Goal: Task Accomplishment & Management: Use online tool/utility

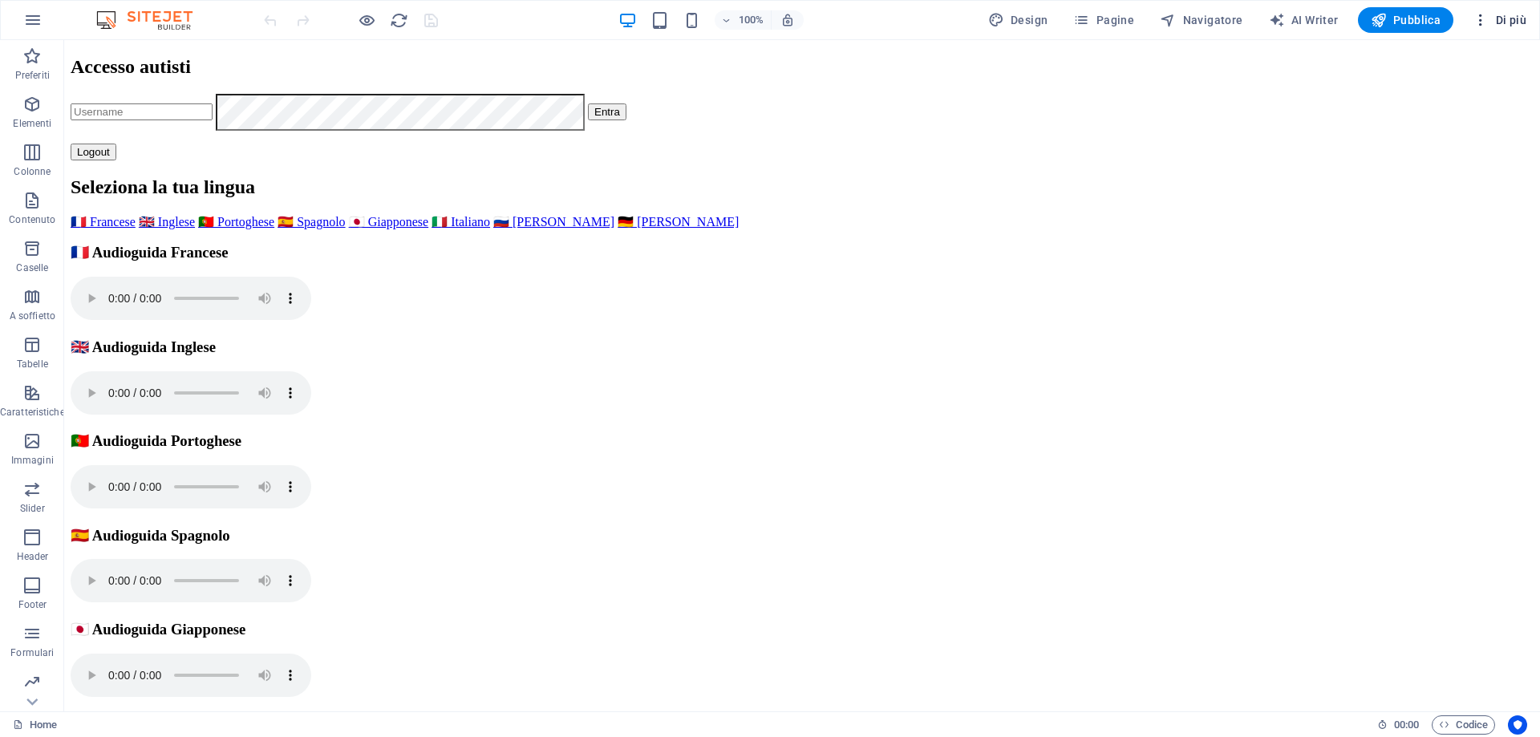
click at [1478, 24] on icon "button" at bounding box center [1481, 20] width 16 height 16
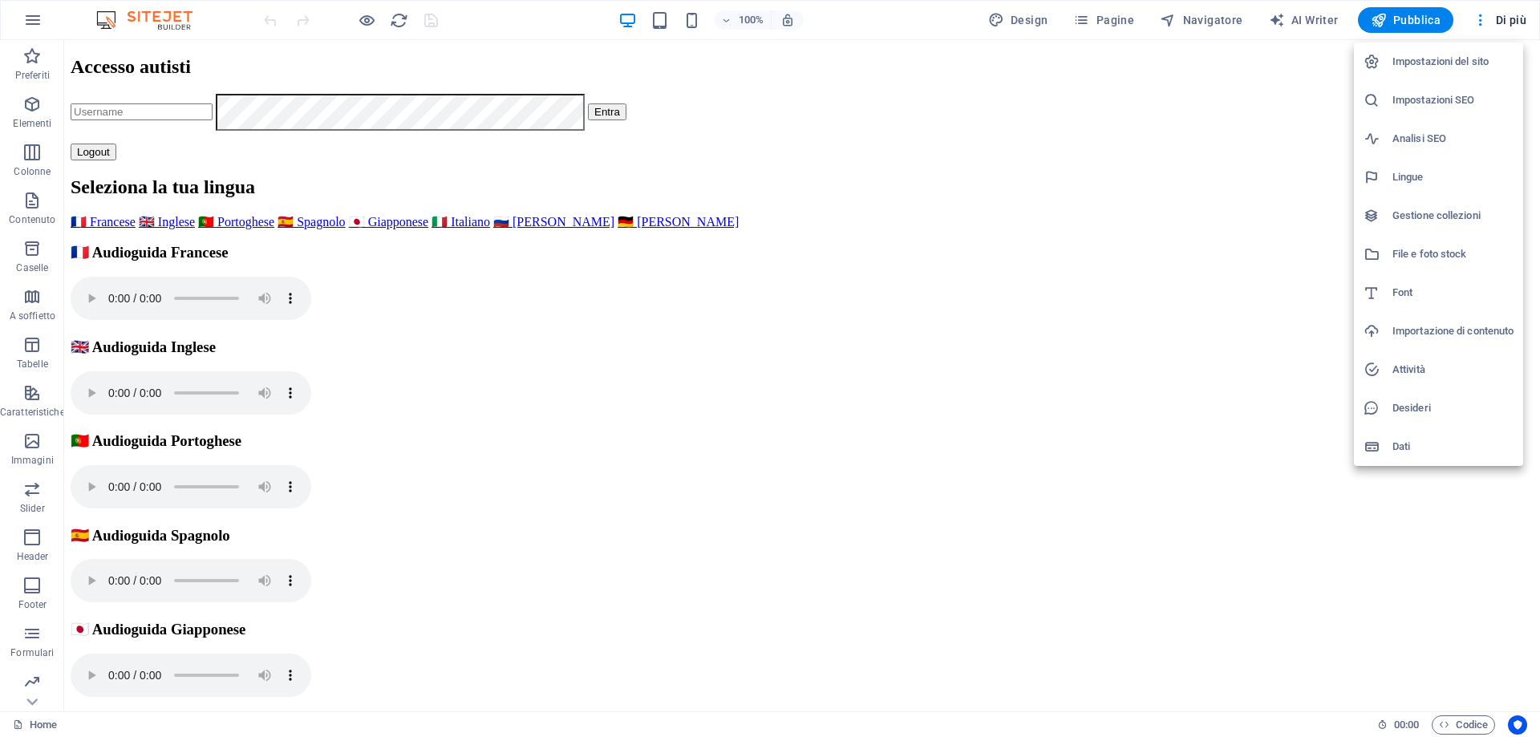
click at [1458, 723] on div at bounding box center [770, 368] width 1540 height 737
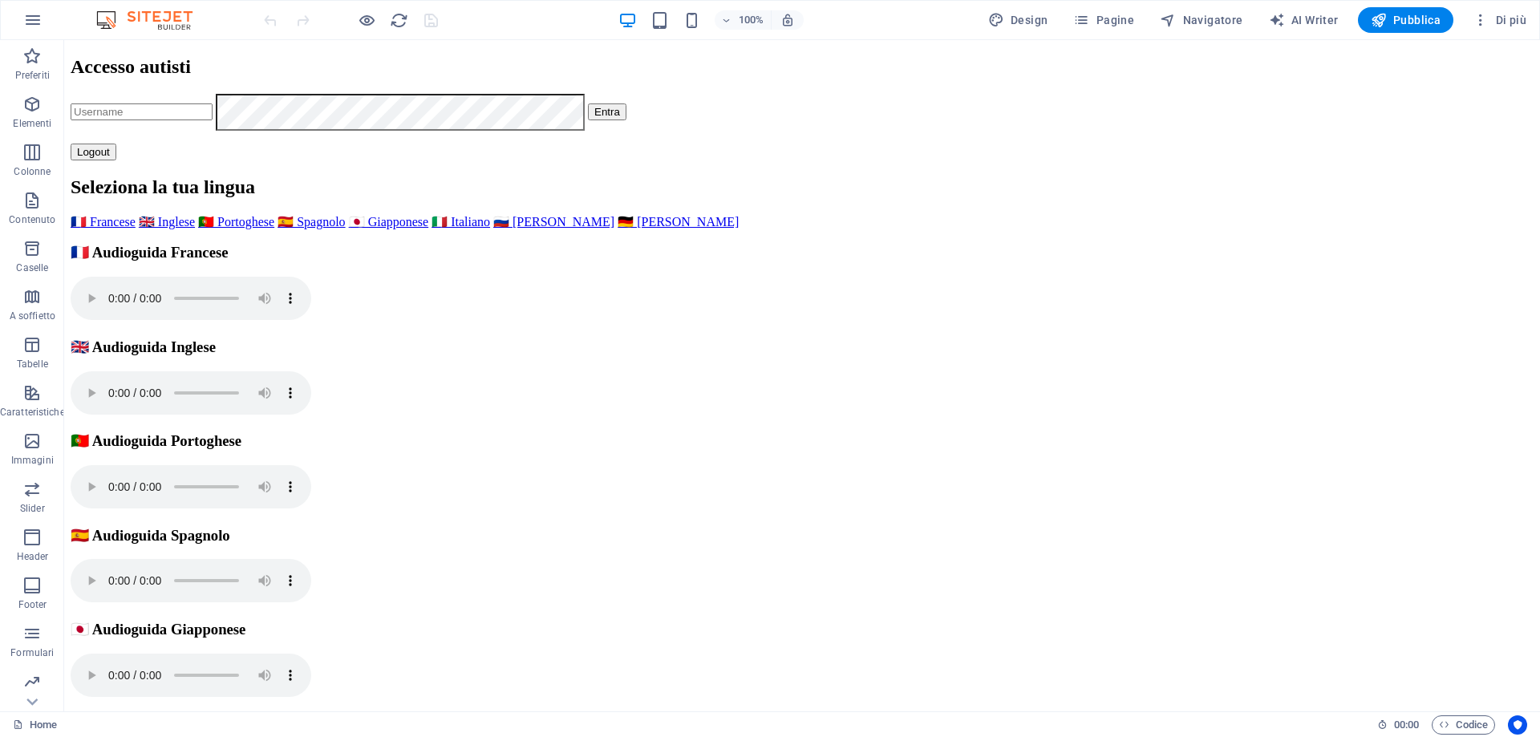
click at [1458, 723] on span "Codice" at bounding box center [1463, 724] width 49 height 19
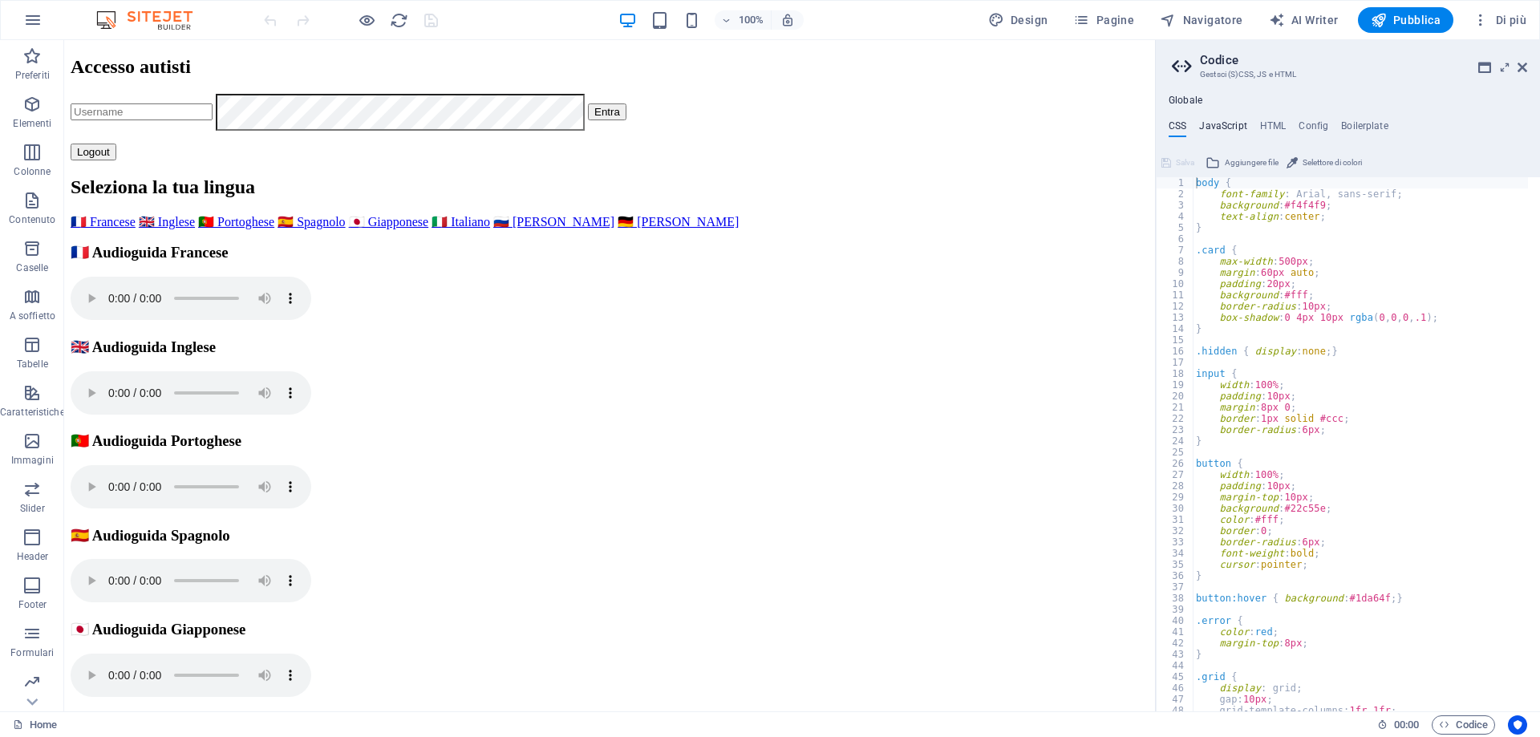
click at [1225, 125] on h4 "JavaScript" at bounding box center [1222, 129] width 47 height 18
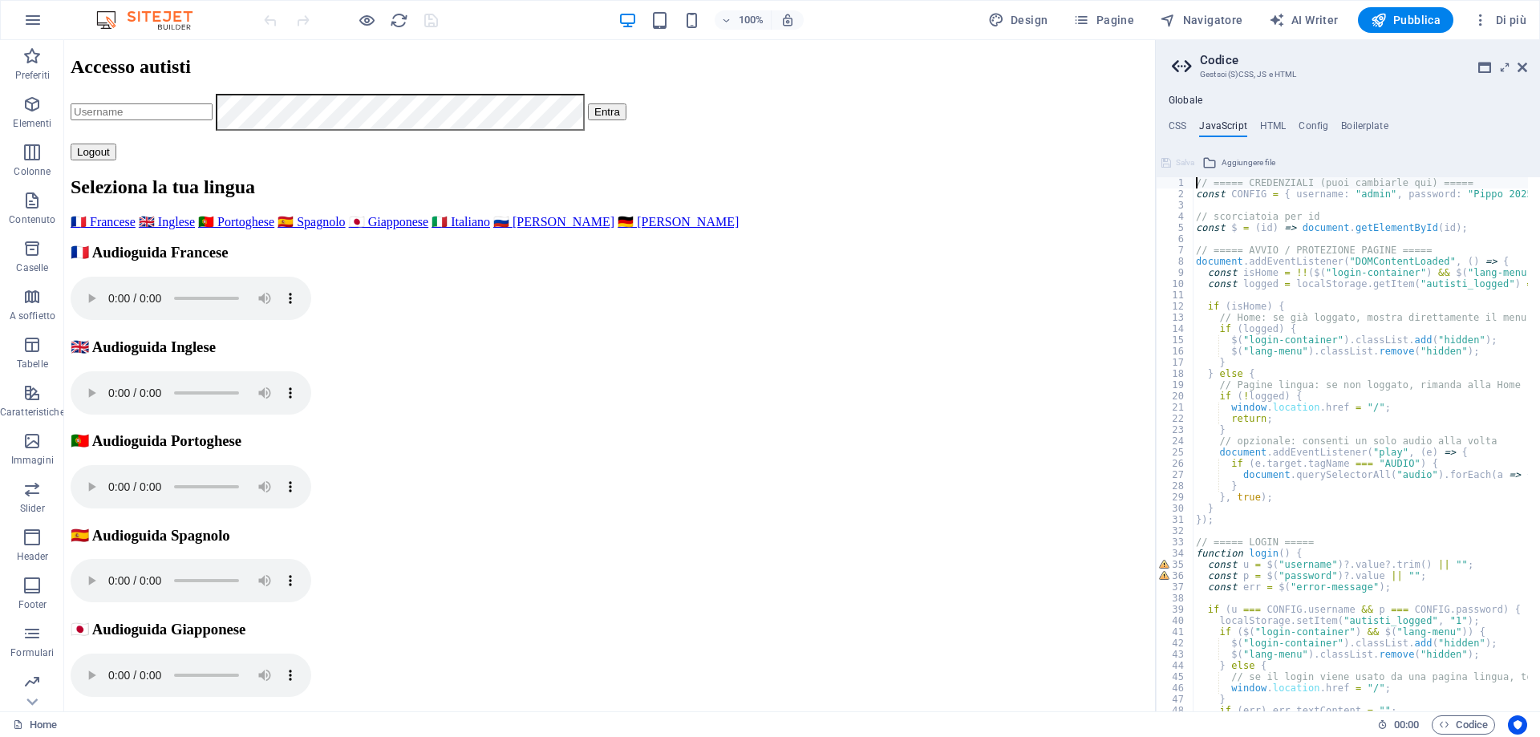
scroll to position [129, 0]
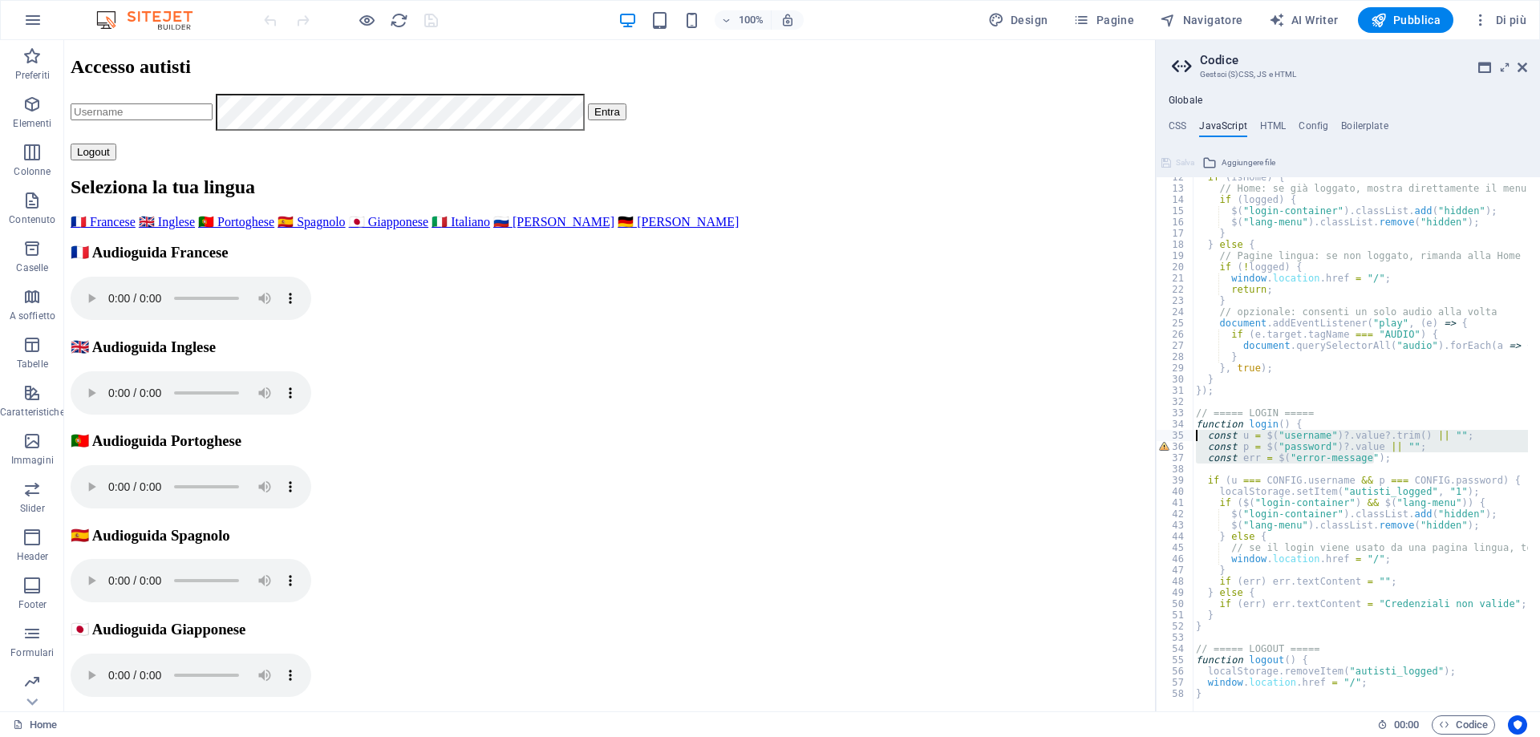
drag, startPoint x: 1372, startPoint y: 456, endPoint x: 1196, endPoint y: 434, distance: 177.8
click at [1196, 434] on div "if ( isHome ) { // Home: se già loggato, mostra direttamente il menu lingue if …" at bounding box center [1445, 444] width 504 height 545
type textarea "const u = $("username")?.value?.trim() || ""; const p = $("password")?.value ||…"
paste textarea
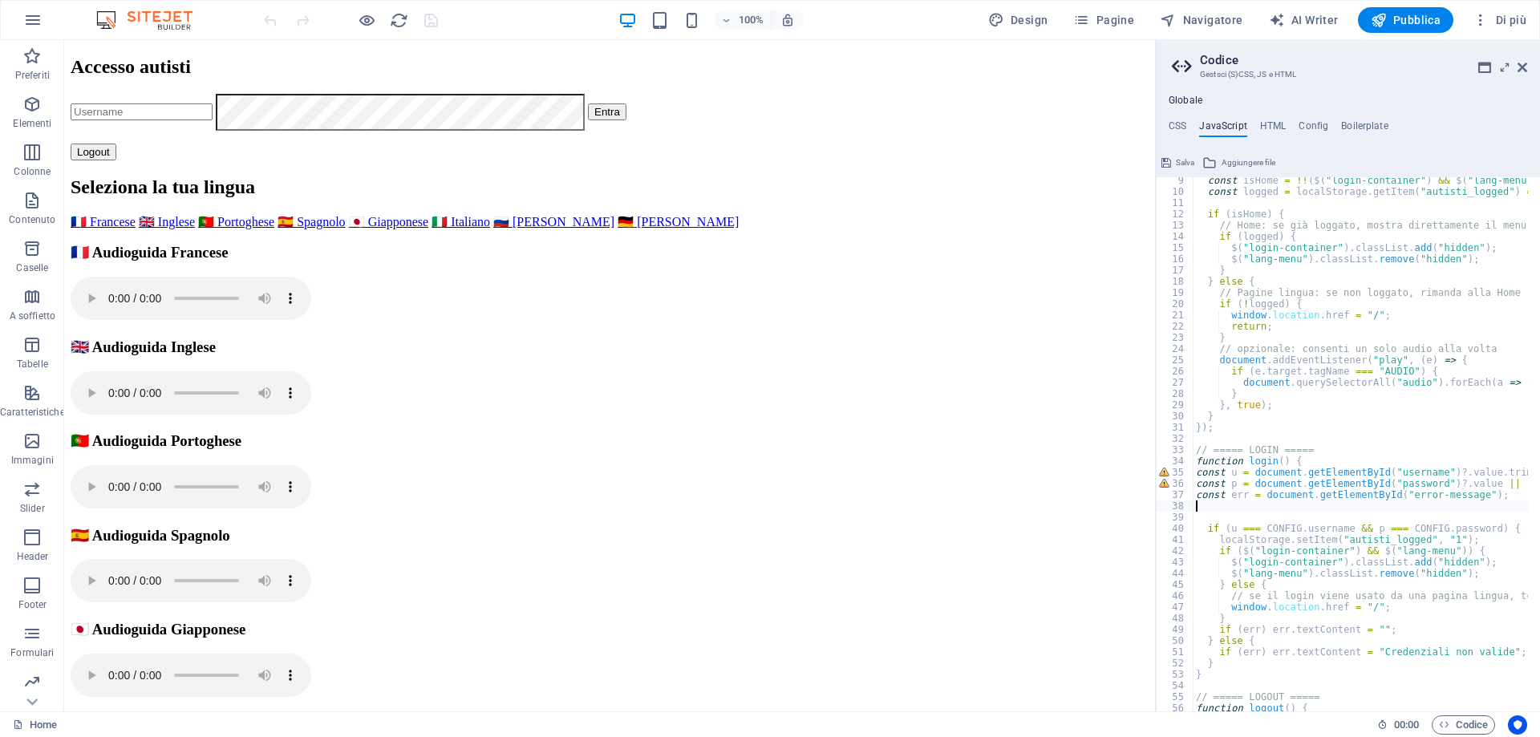
scroll to position [0, 0]
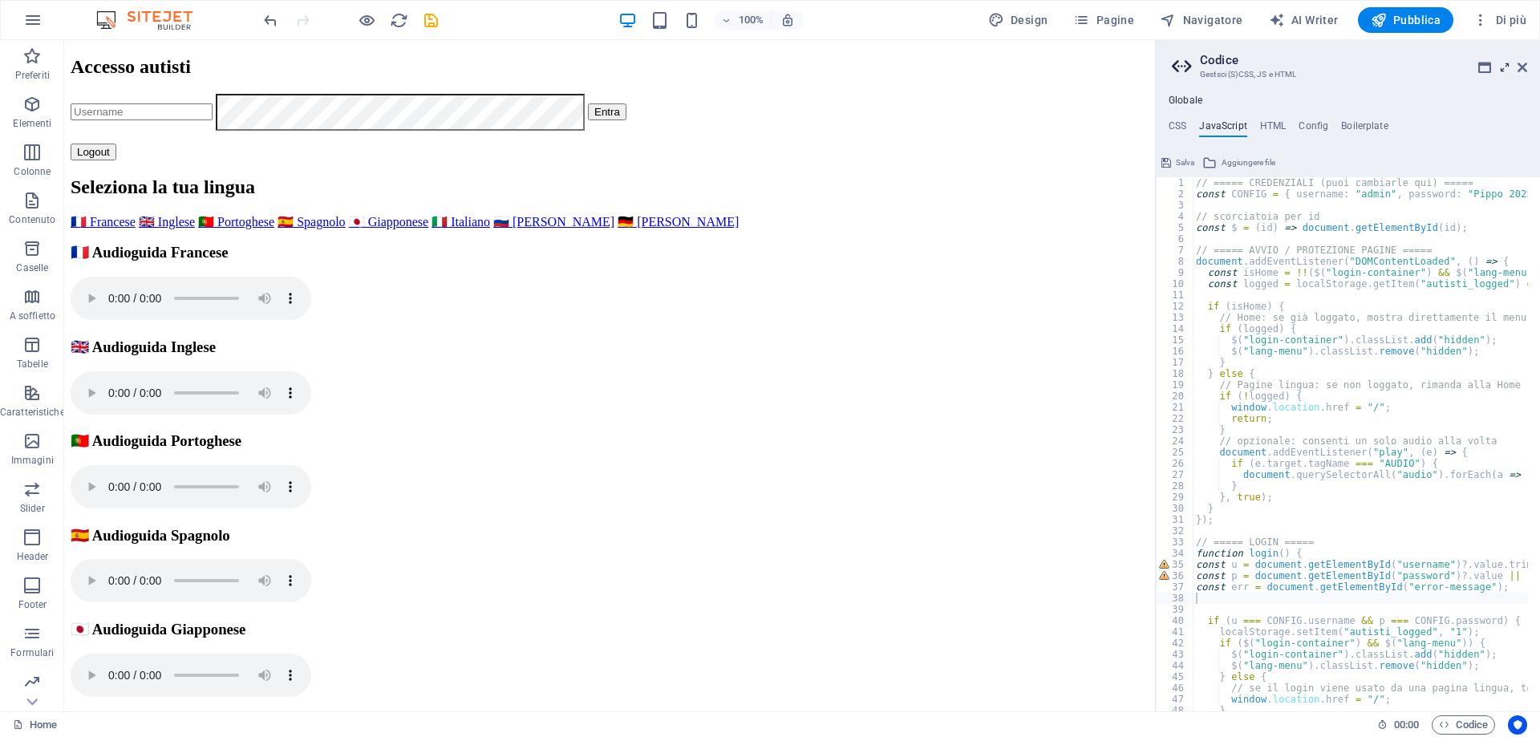
click at [1505, 69] on icon at bounding box center [1505, 67] width 0 height 13
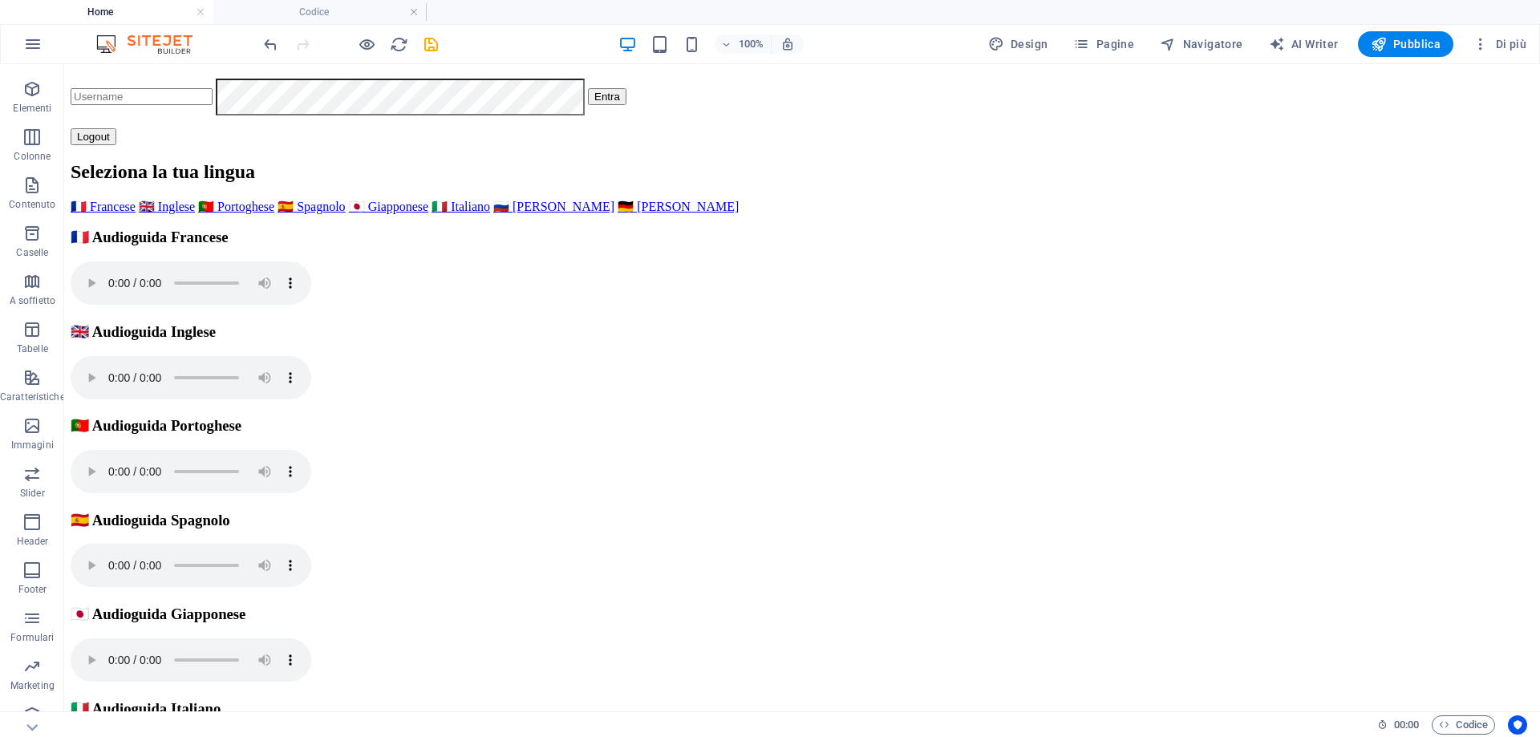
click at [1473, 723] on span "Codice" at bounding box center [1463, 724] width 49 height 19
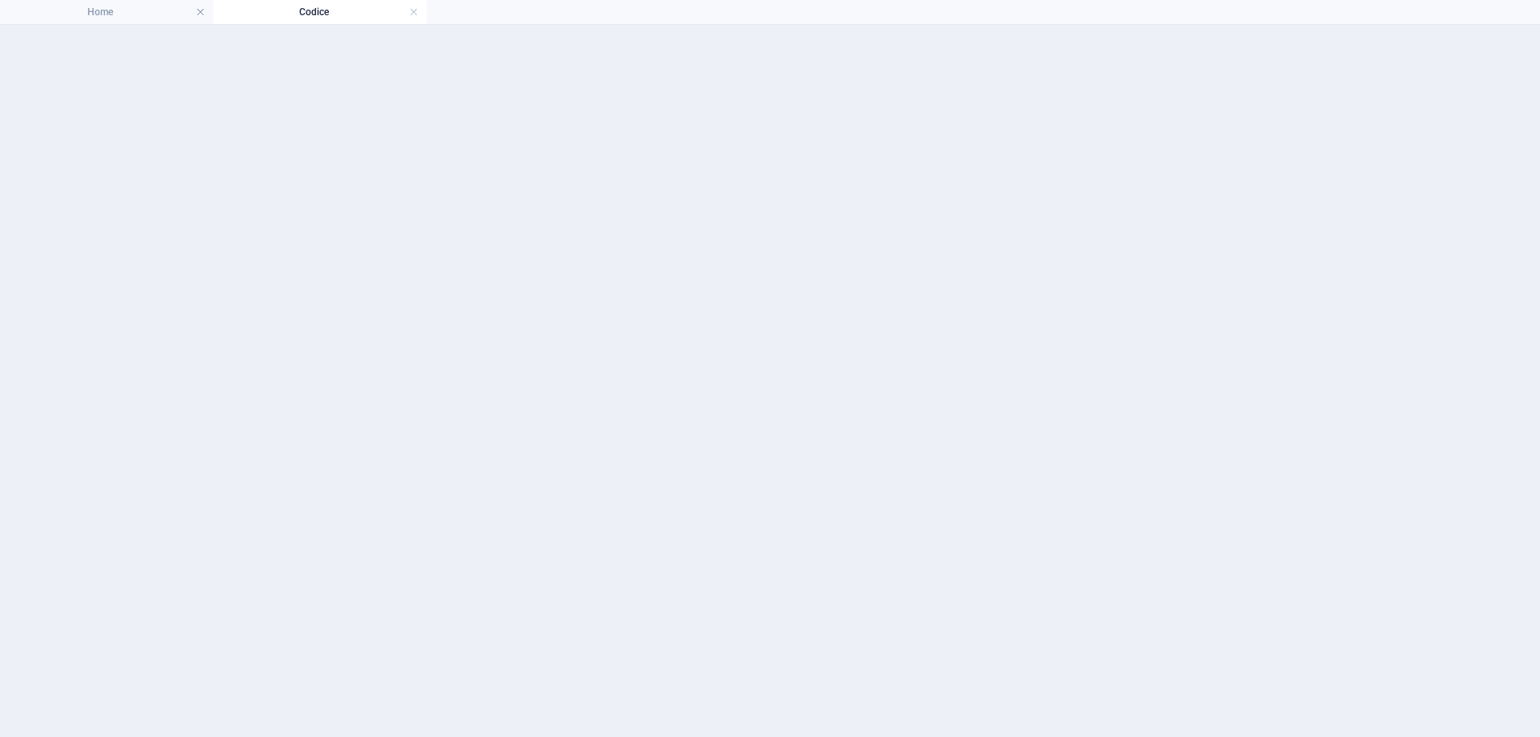
click at [337, 14] on h4 "Codice" at bounding box center [319, 12] width 213 height 18
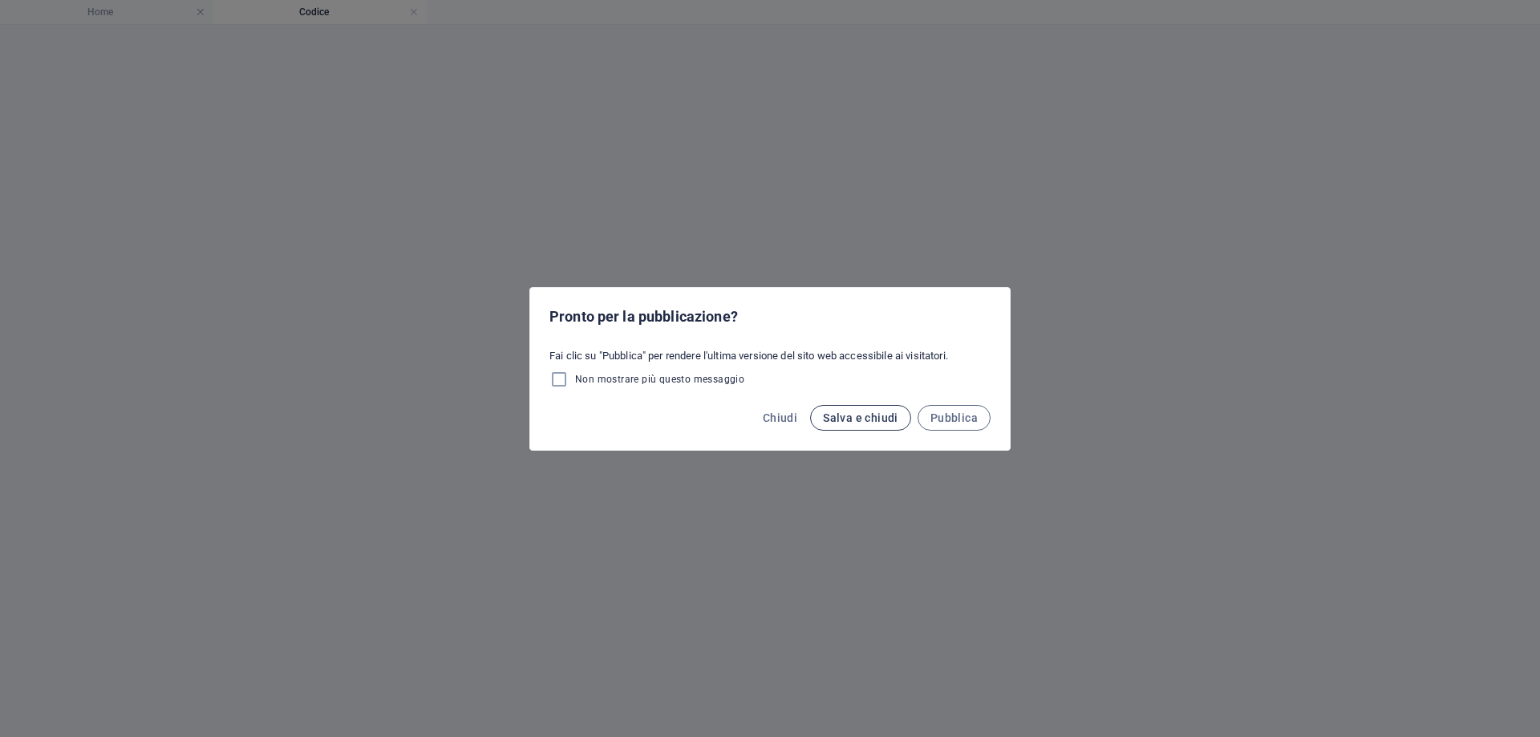
click at [883, 420] on span "Salva e chiudi" at bounding box center [860, 417] width 75 height 13
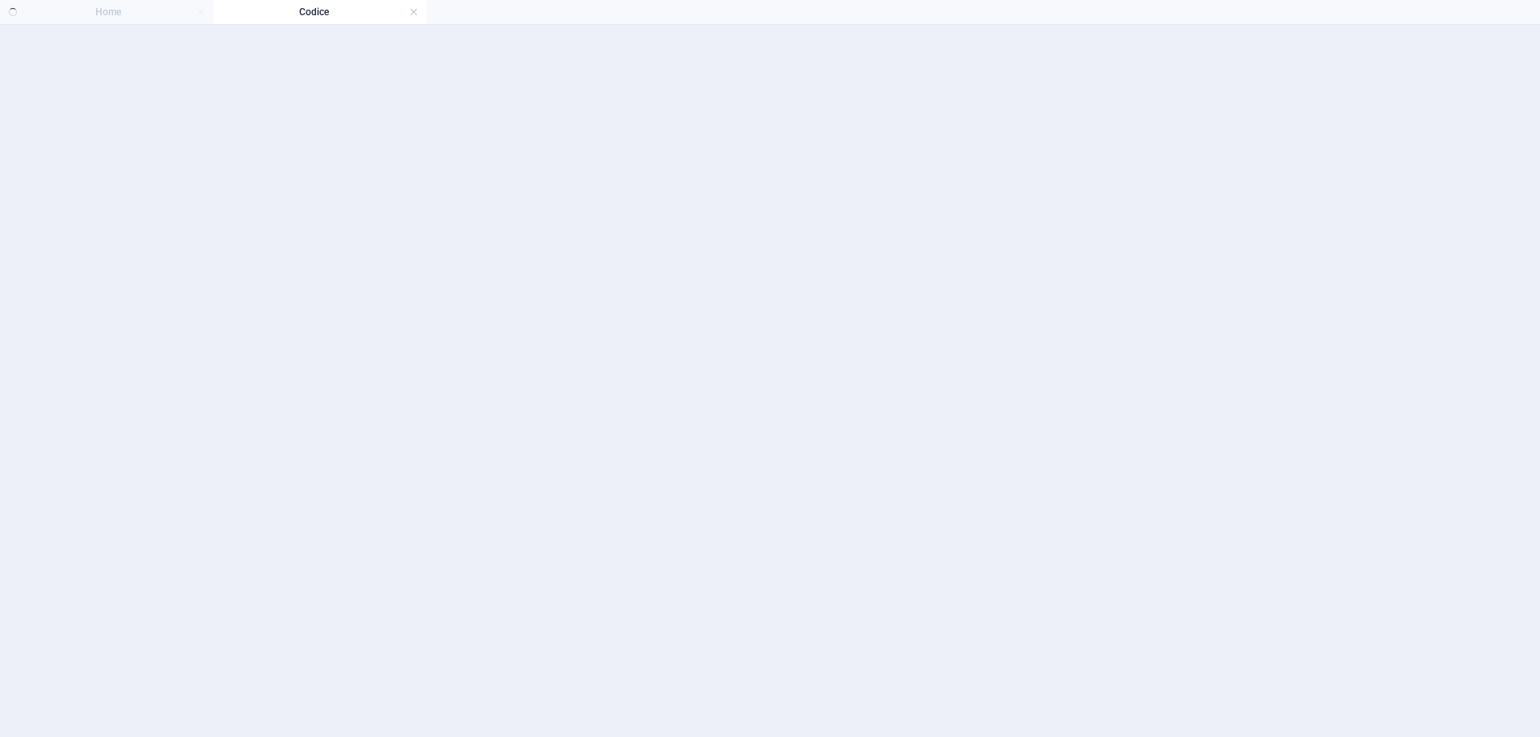
click at [95, 7] on ul "Home Codice" at bounding box center [770, 12] width 1540 height 24
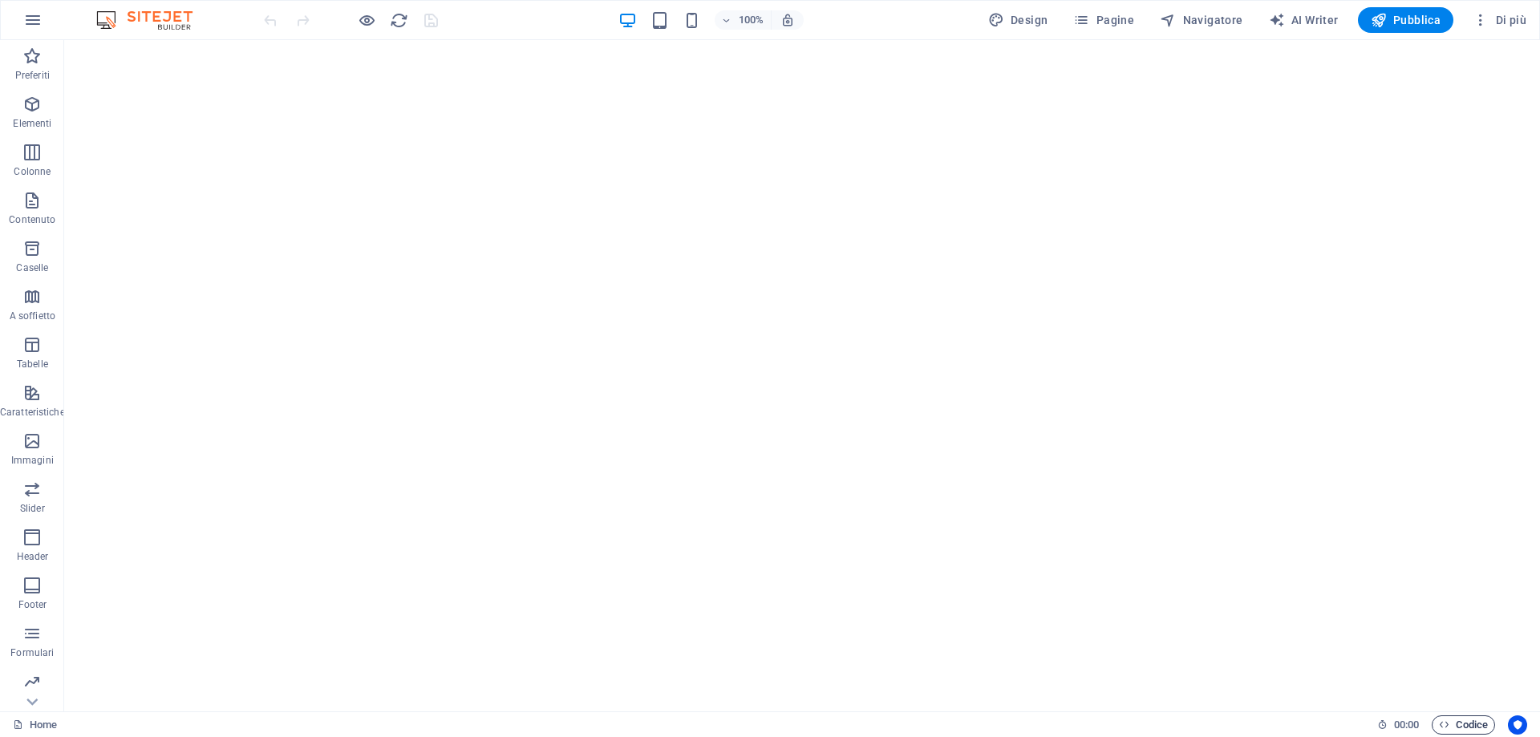
click at [1453, 720] on span "Codice" at bounding box center [1463, 724] width 49 height 19
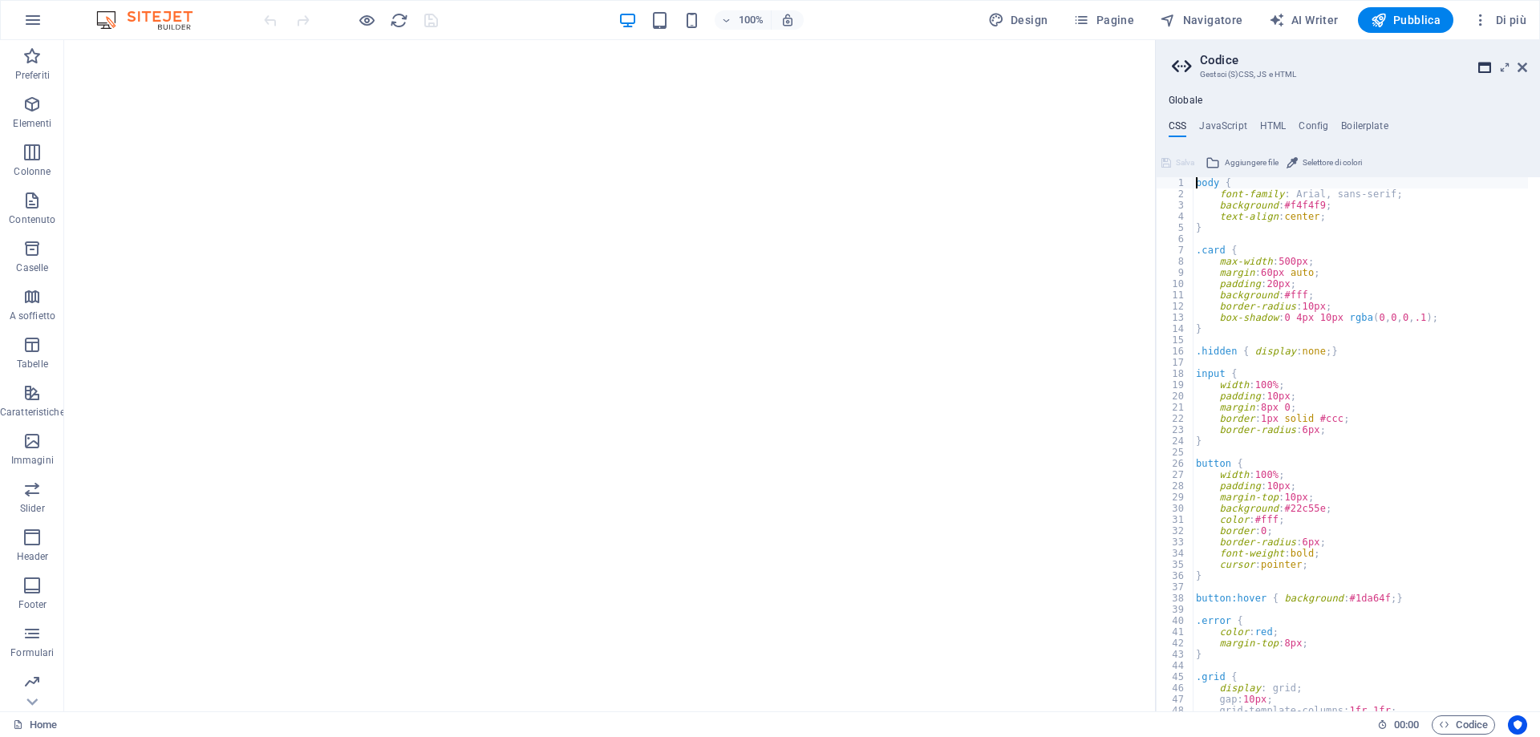
click at [1485, 68] on icon at bounding box center [1484, 67] width 13 height 13
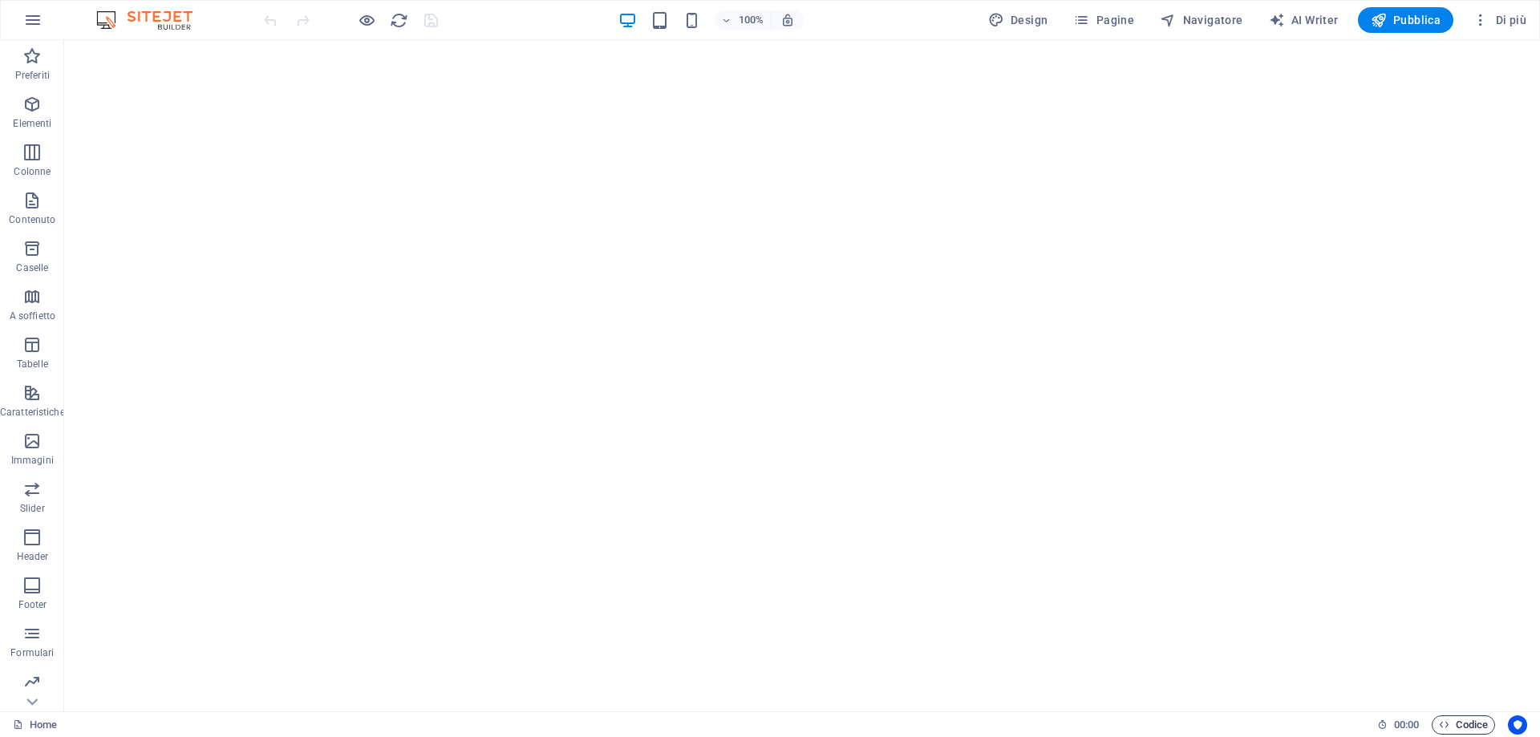
click at [1480, 728] on span "Codice" at bounding box center [1463, 724] width 49 height 19
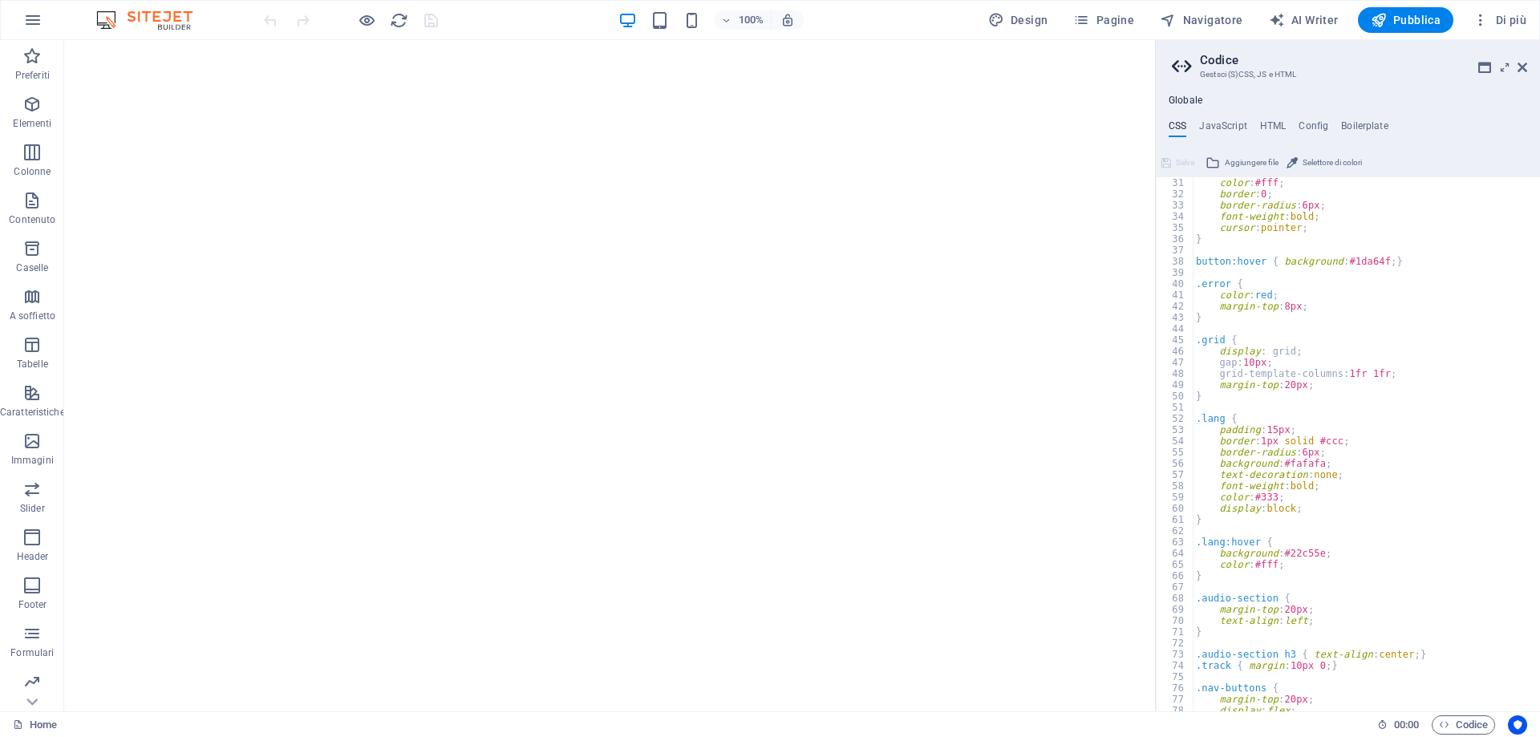
scroll to position [409, 0]
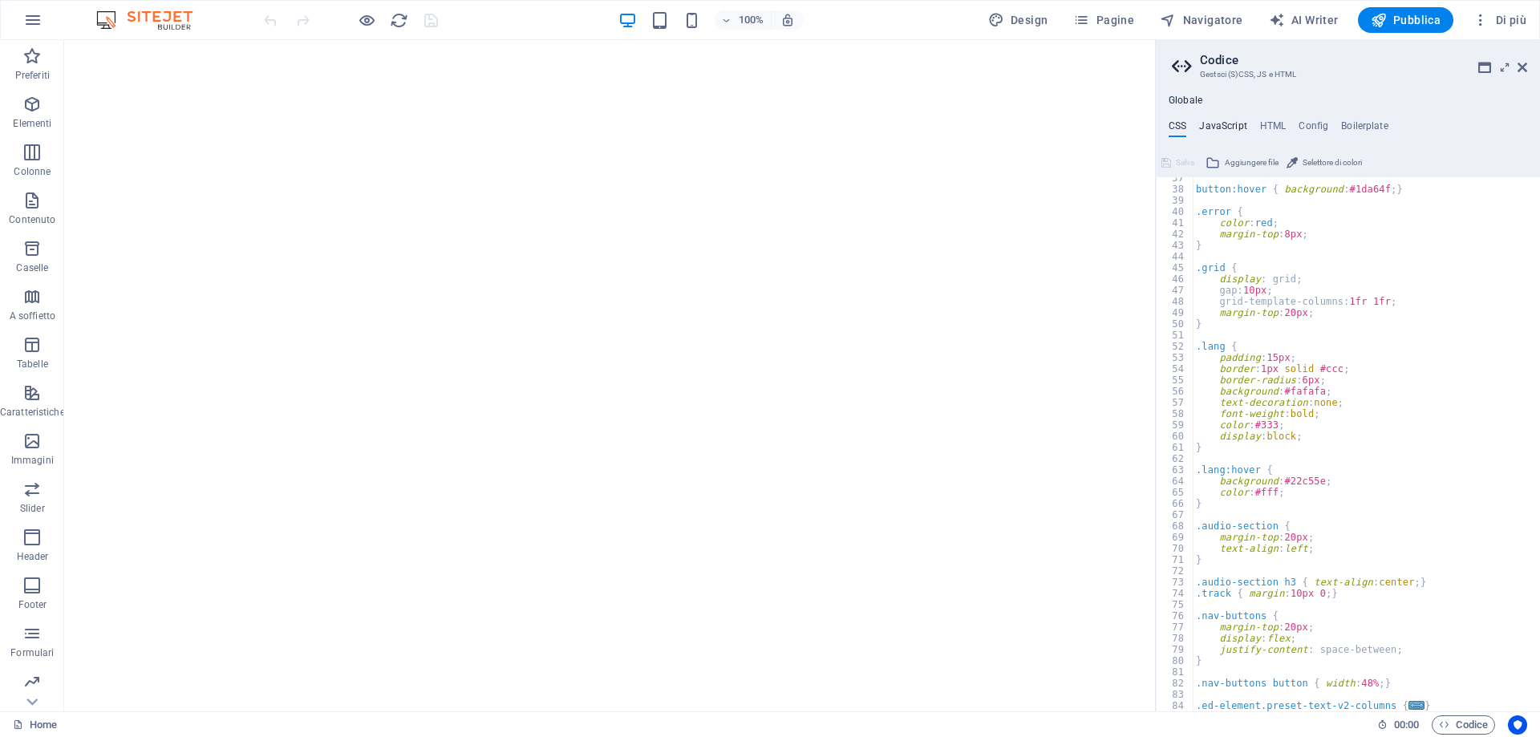
click at [1224, 120] on h4 "JavaScript" at bounding box center [1222, 129] width 47 height 18
type textarea "// ===== CREDENZIALI (puoi cambiarle qui) ====="
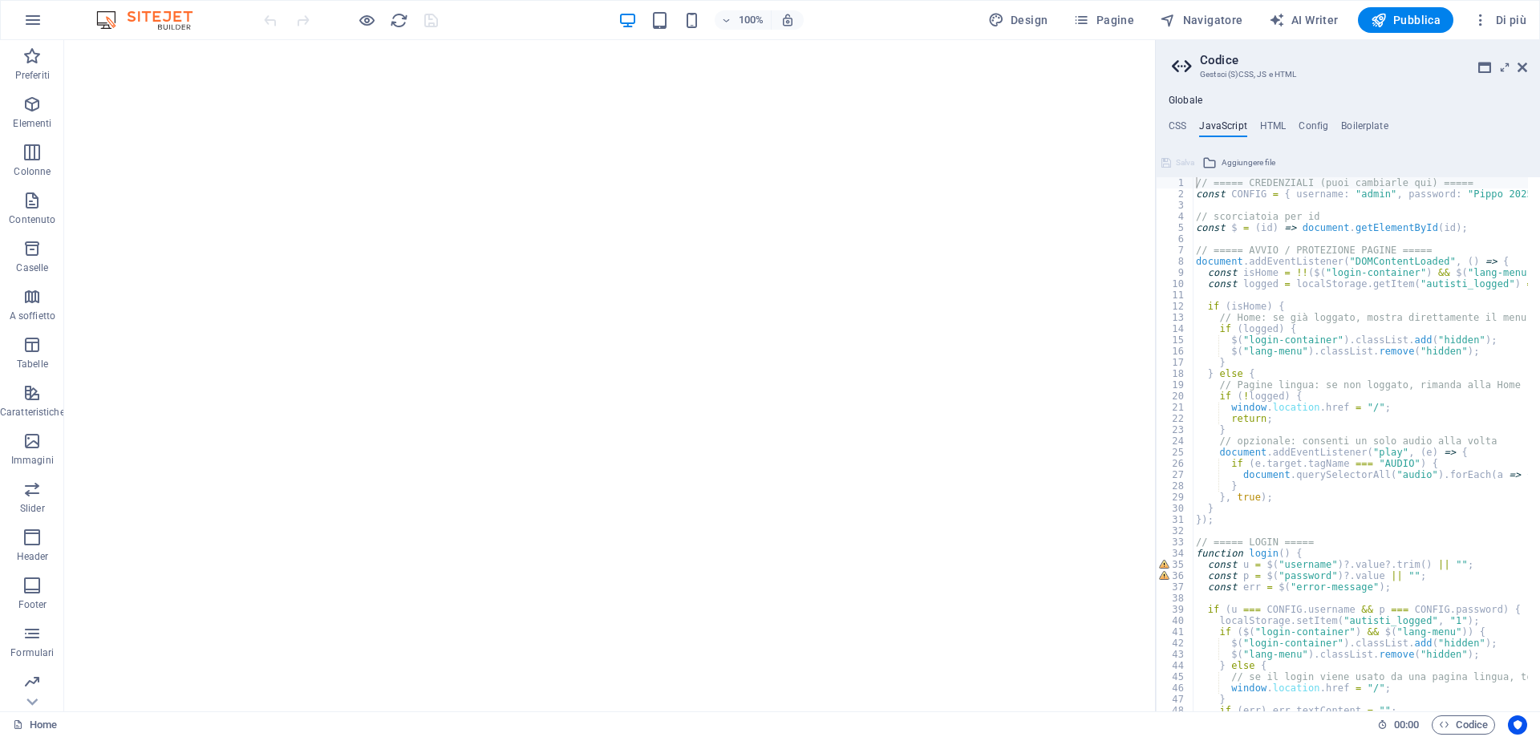
scroll to position [0, 0]
click at [1261, 124] on h4 "HTML" at bounding box center [1273, 129] width 26 height 18
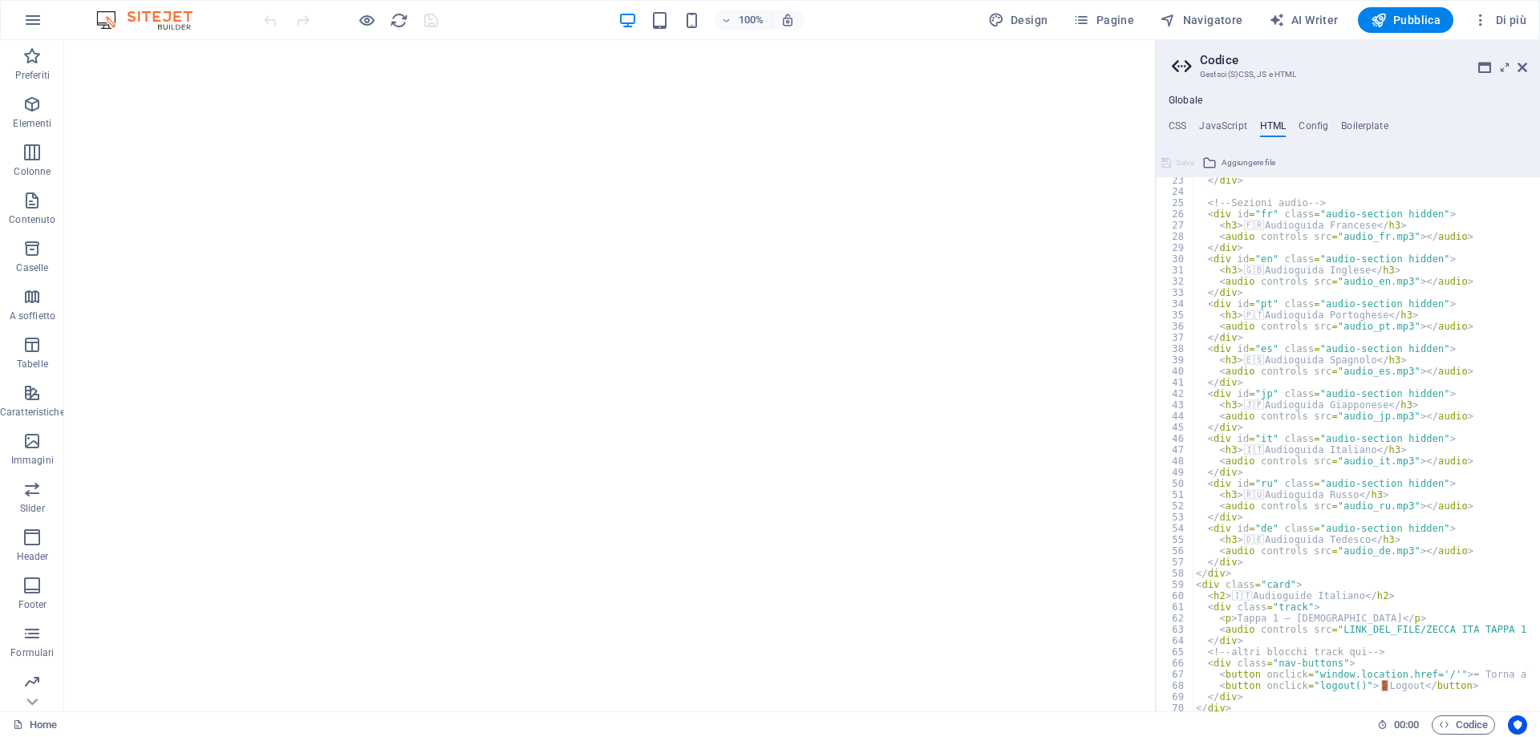
scroll to position [9, 0]
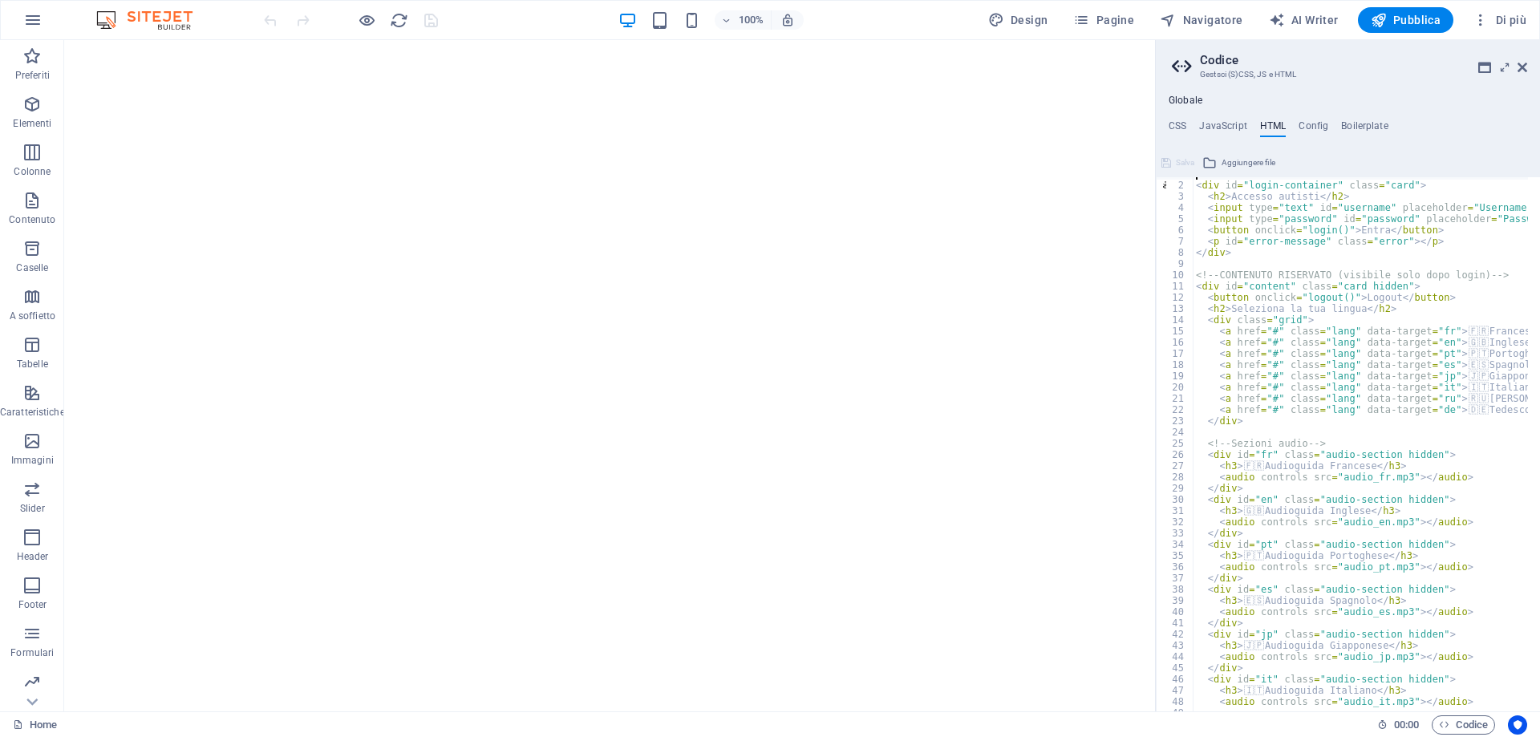
type textarea "<h2>Seleziona la tua lingua</h2>"
drag, startPoint x: 1302, startPoint y: 312, endPoint x: 1228, endPoint y: 282, distance: 79.8
